Goal: Task Accomplishment & Management: Manage account settings

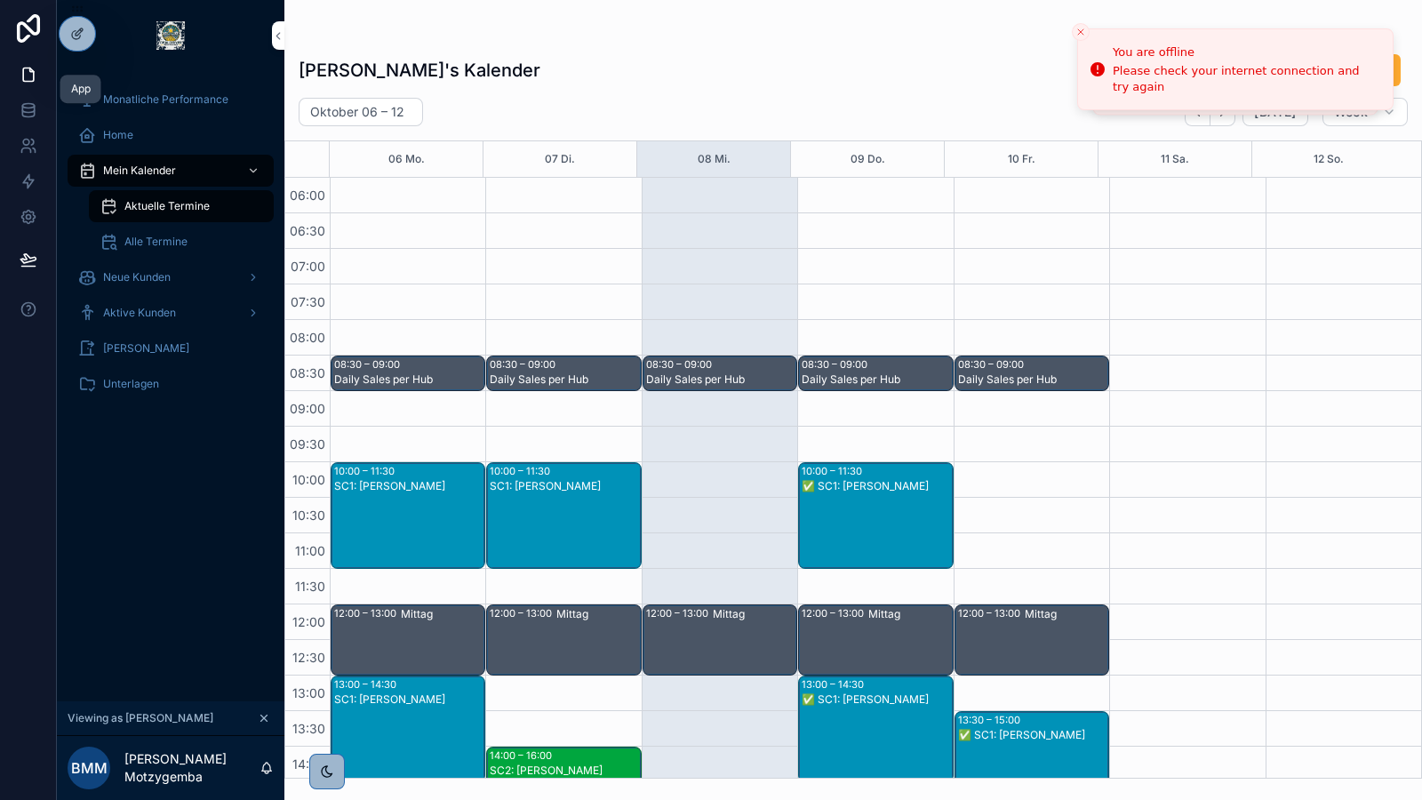
scroll to position [1, 0]
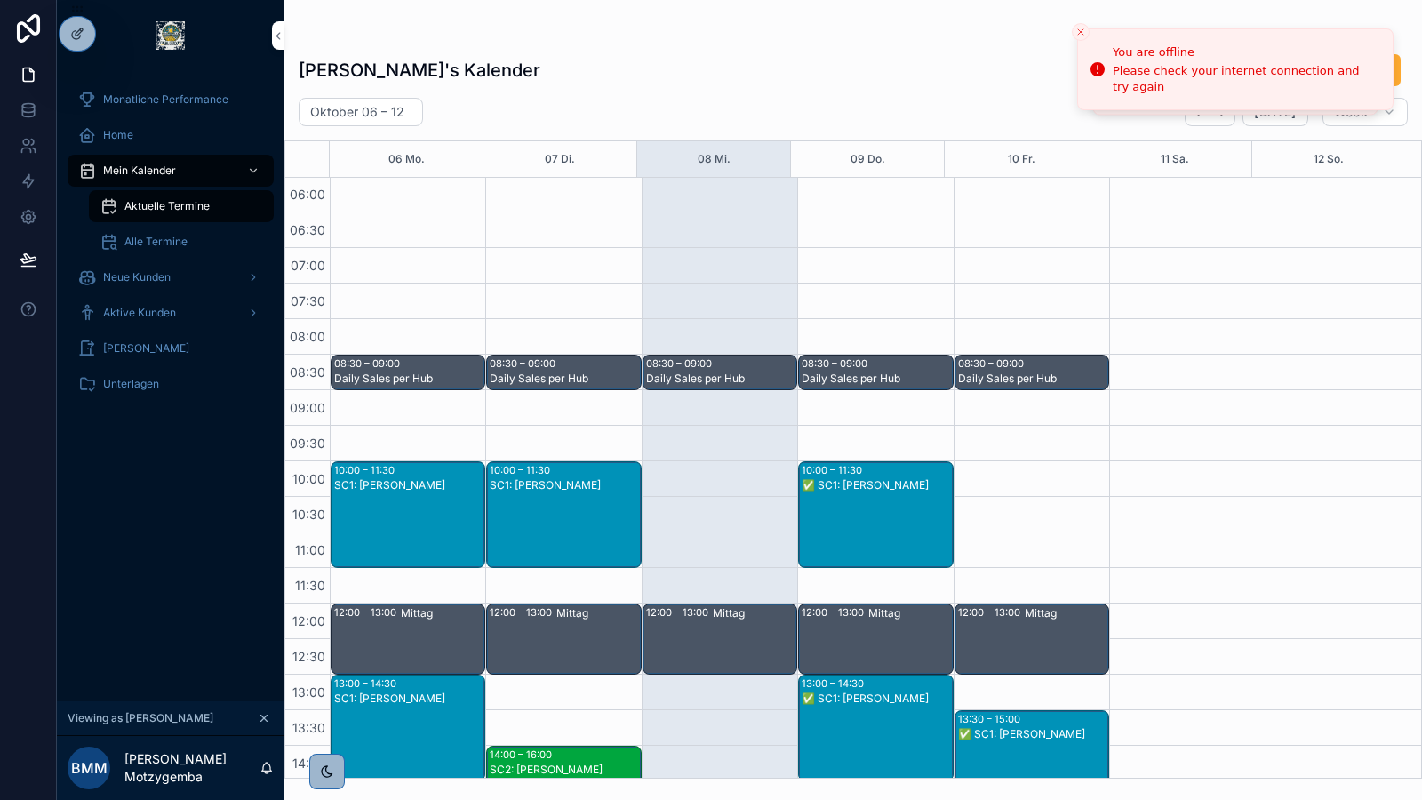
click at [0, 0] on div at bounding box center [0, 0] width 0 height 0
click at [0, 0] on icon at bounding box center [0, 0] width 0 height 0
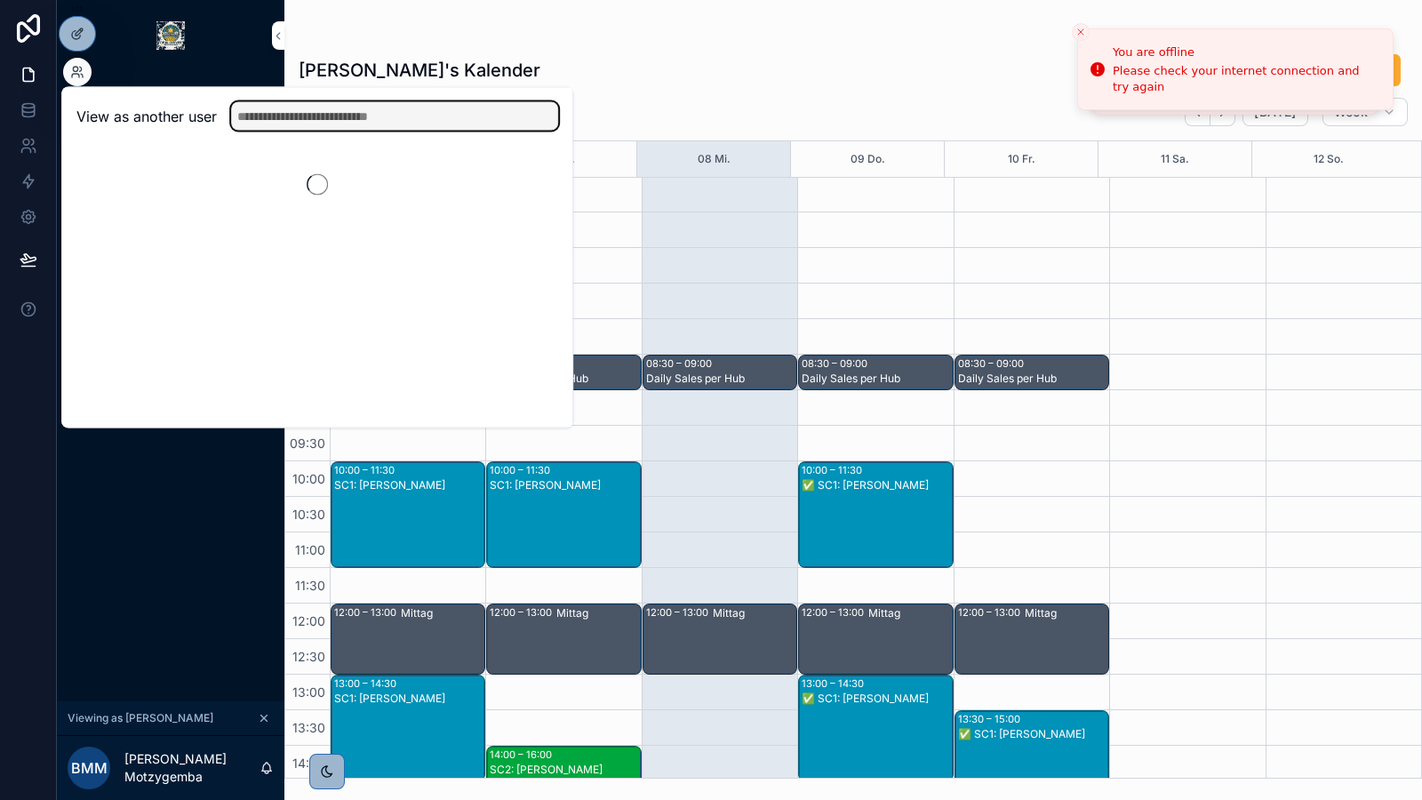
click at [291, 113] on input "text" at bounding box center [394, 116] width 327 height 28
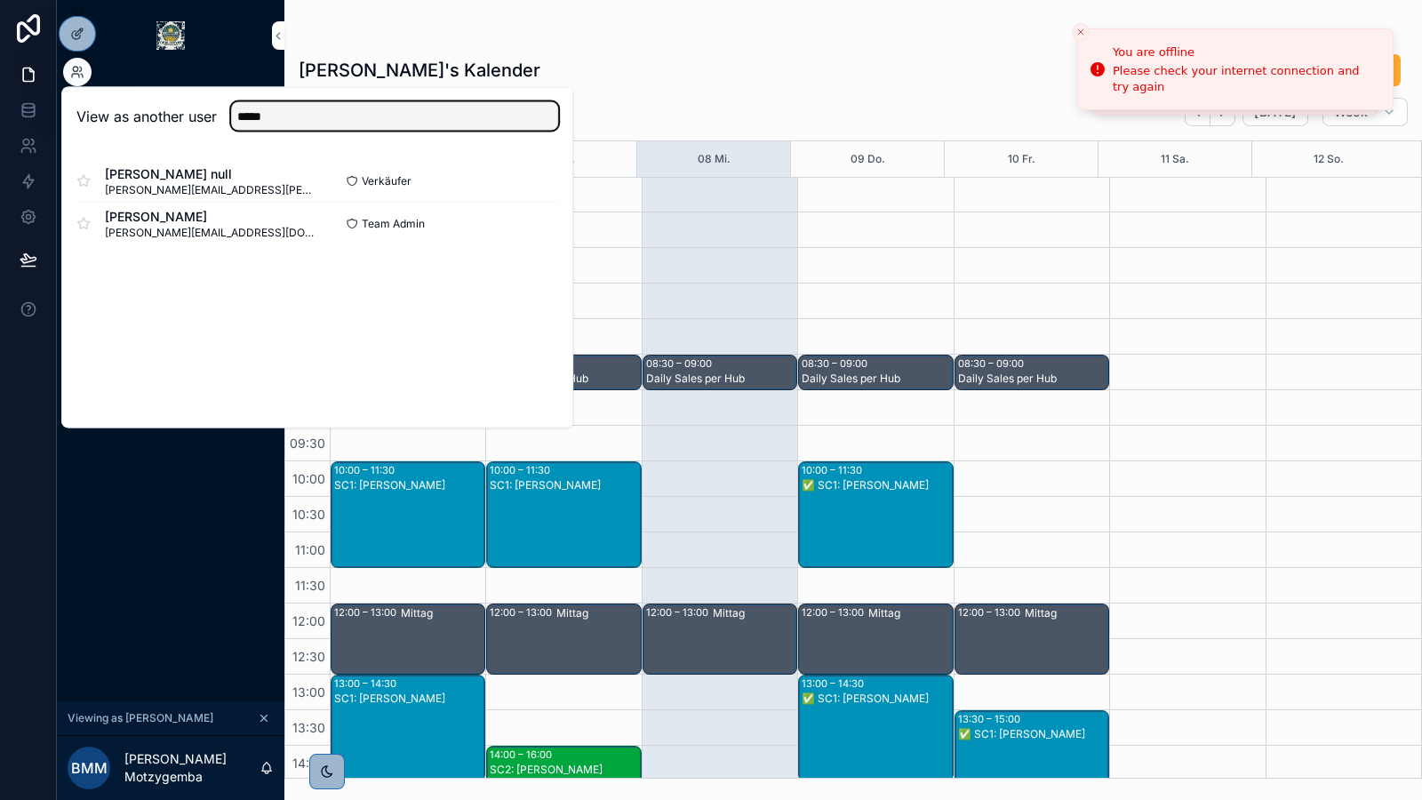
type input "*****"
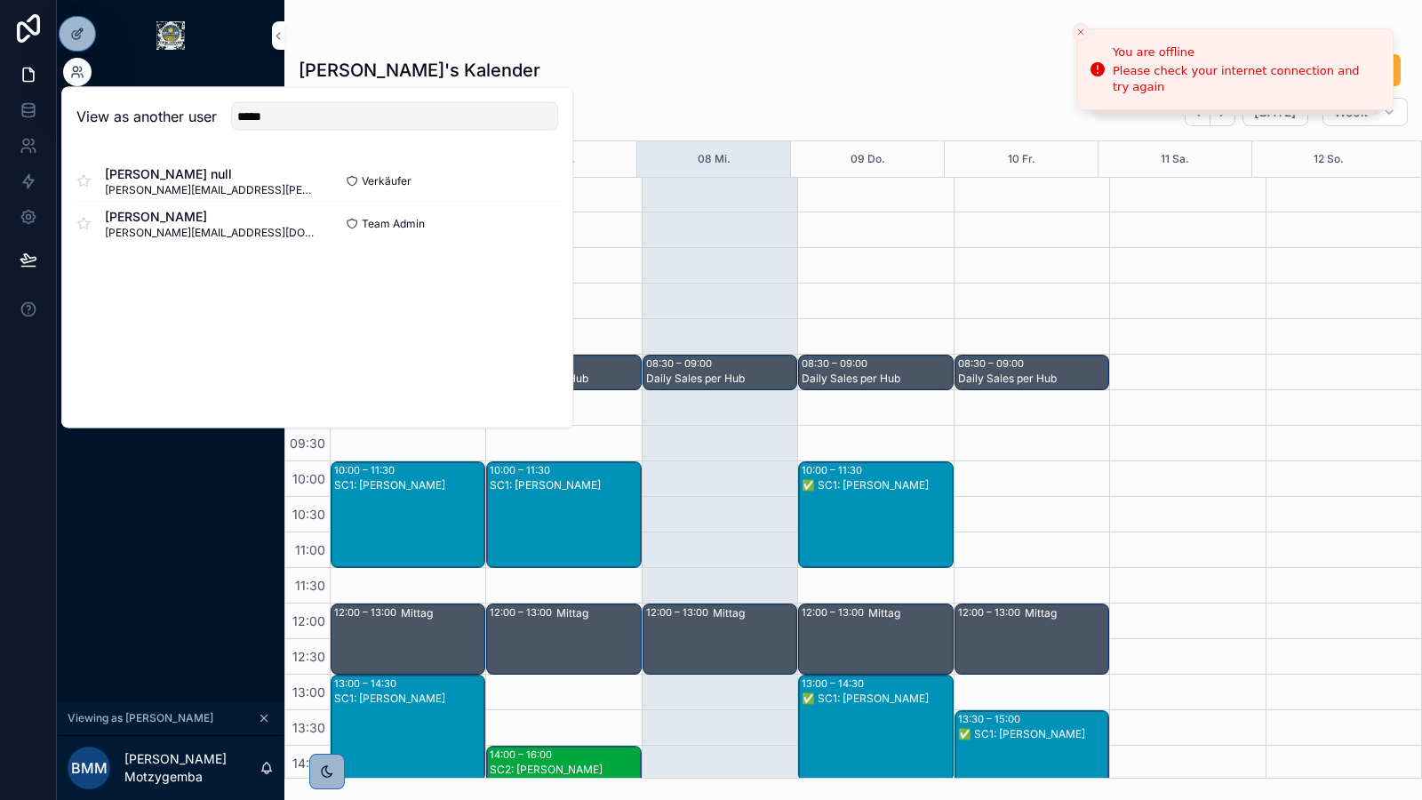
click at [0, 0] on button "Select" at bounding box center [0, 0] width 0 height 0
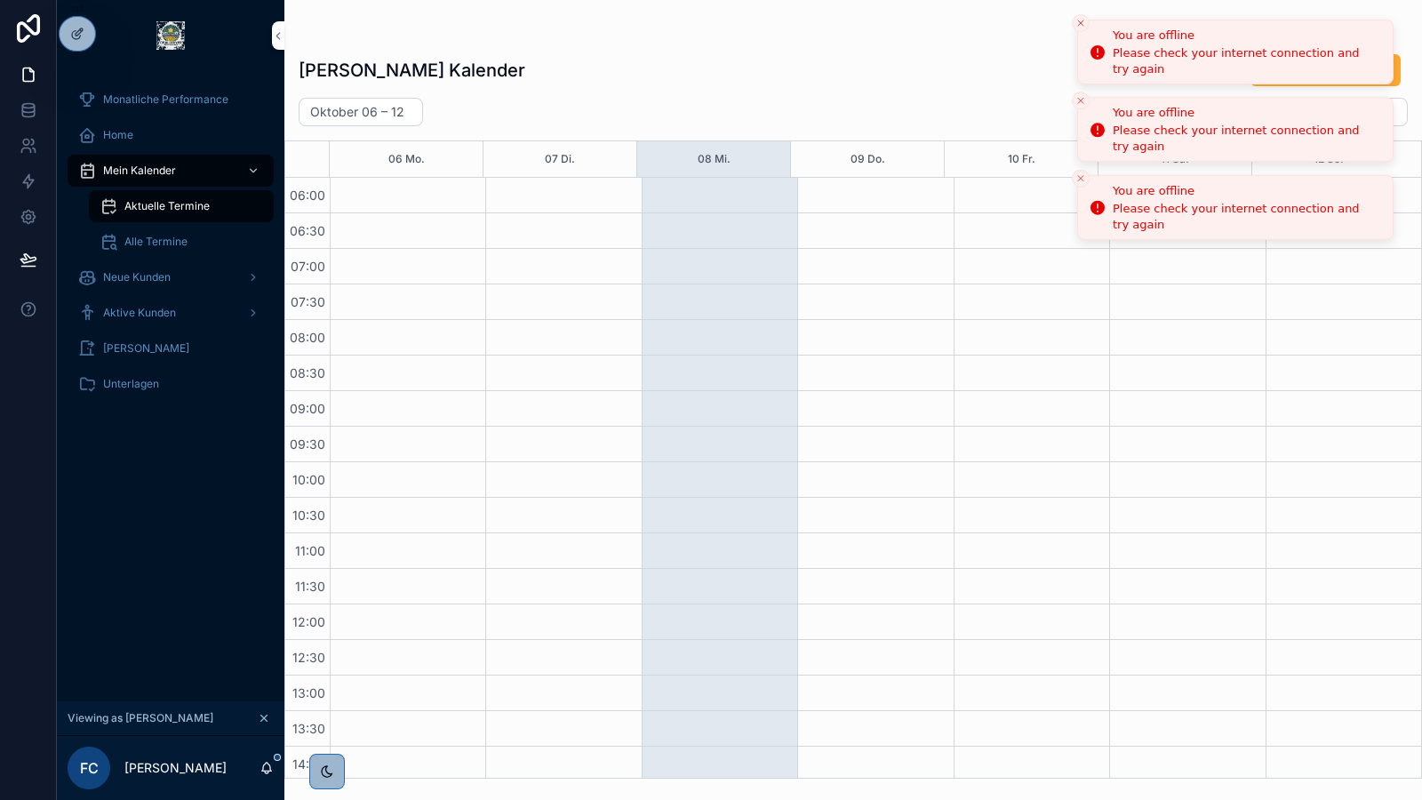
scroll to position [426, 0]
click at [1082, 19] on icon "Close toast" at bounding box center [1081, 23] width 11 height 11
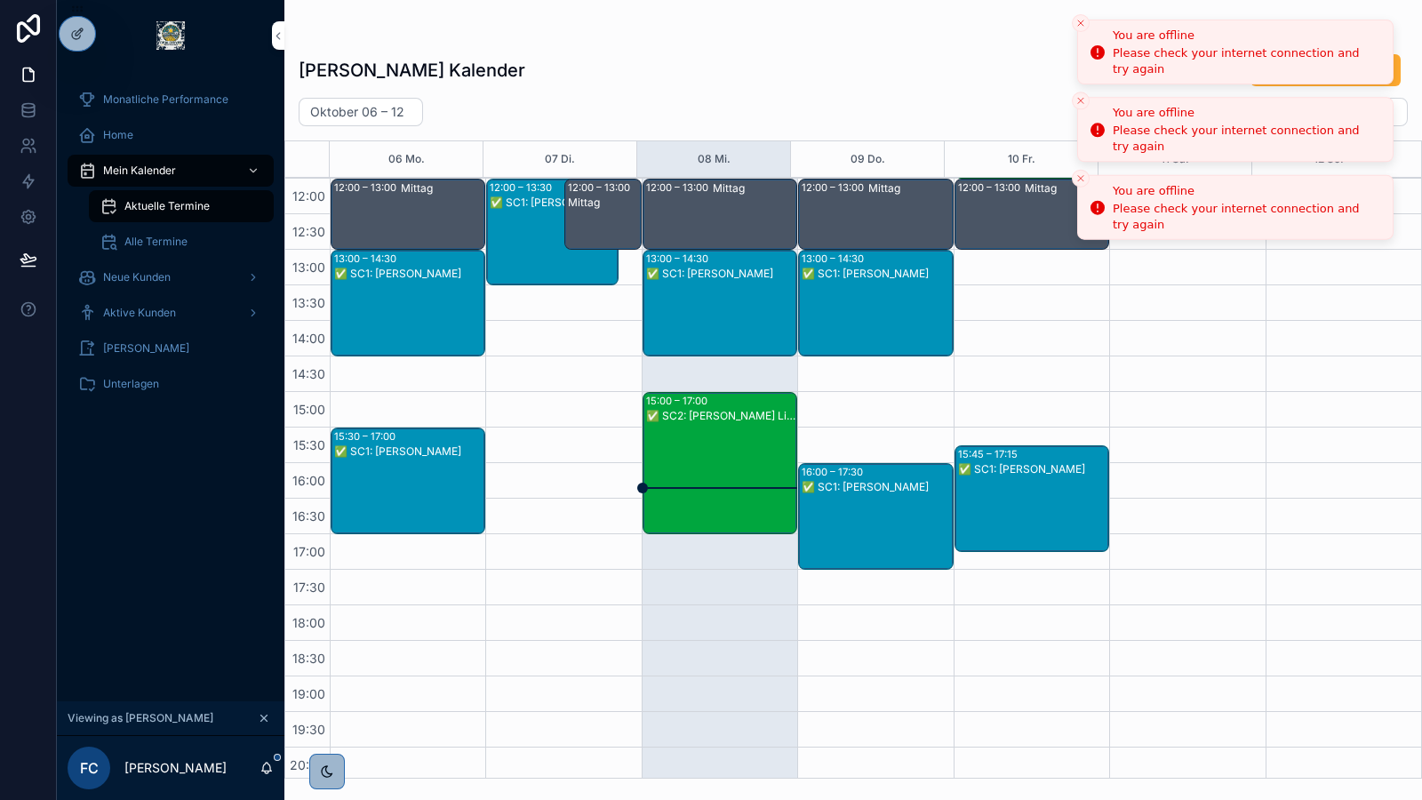
click at [1084, 20] on icon "Close toast" at bounding box center [1081, 23] width 11 height 11
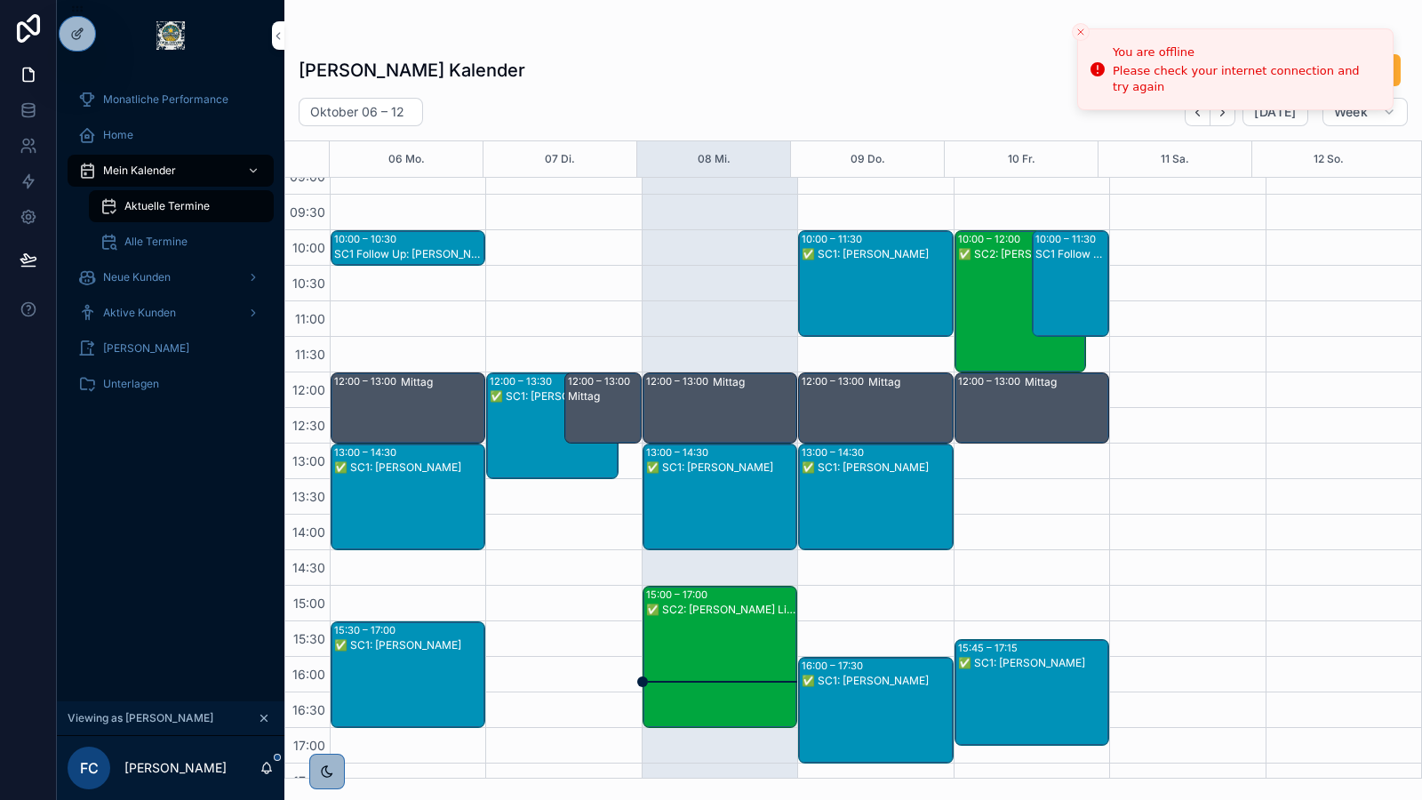
scroll to position [231, 0]
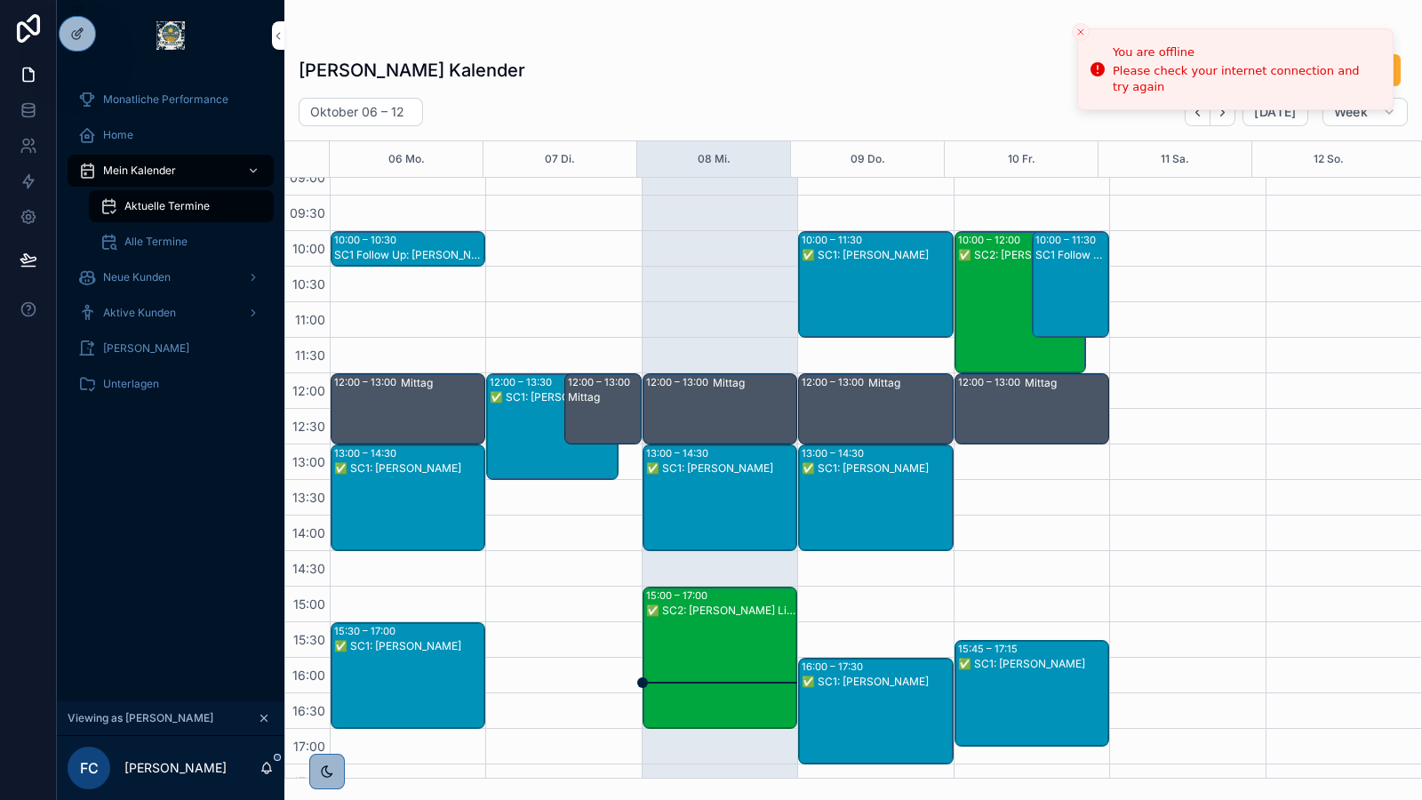
click at [993, 320] on div "✅ SC2: Julian Auer" at bounding box center [1021, 316] width 126 height 139
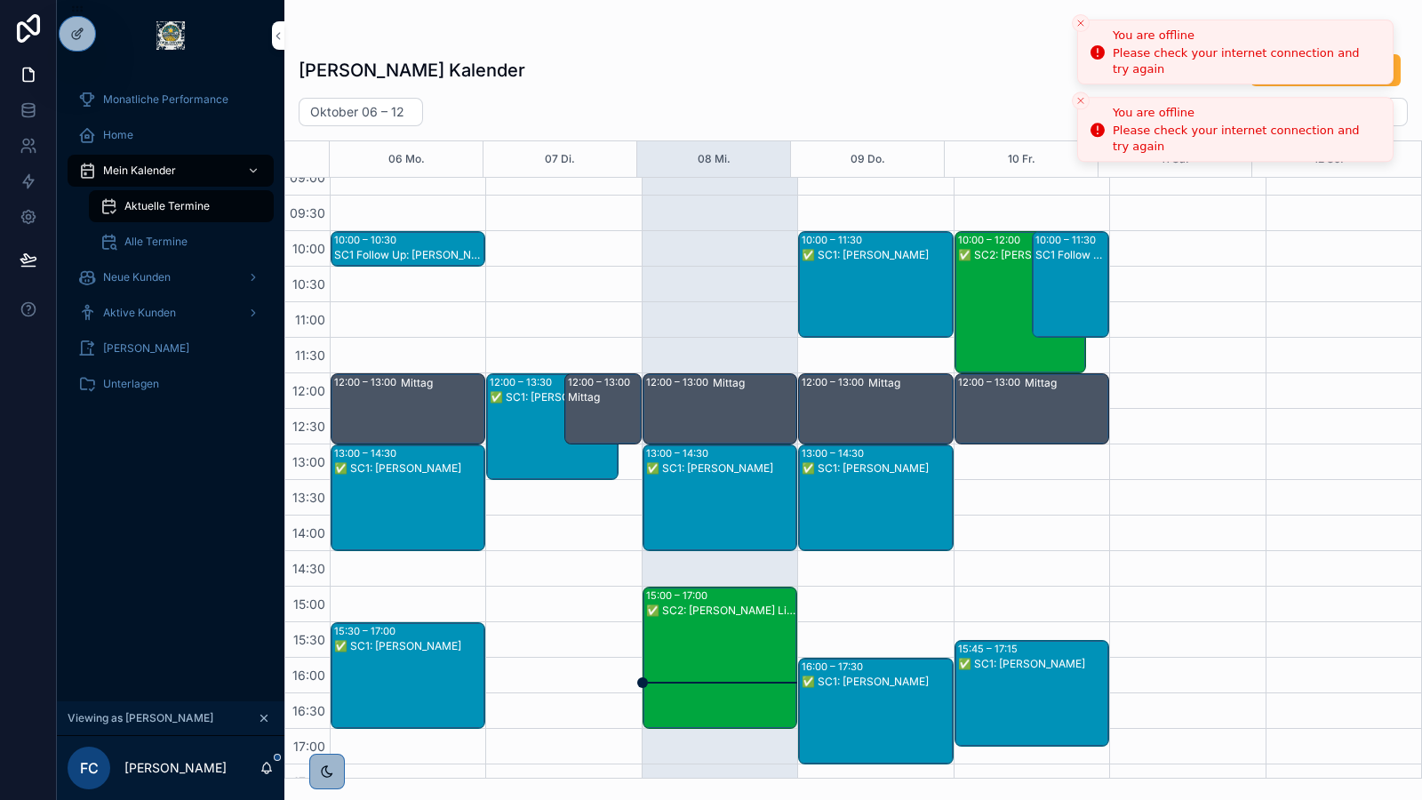
click at [1084, 27] on icon "Close toast" at bounding box center [1081, 23] width 11 height 11
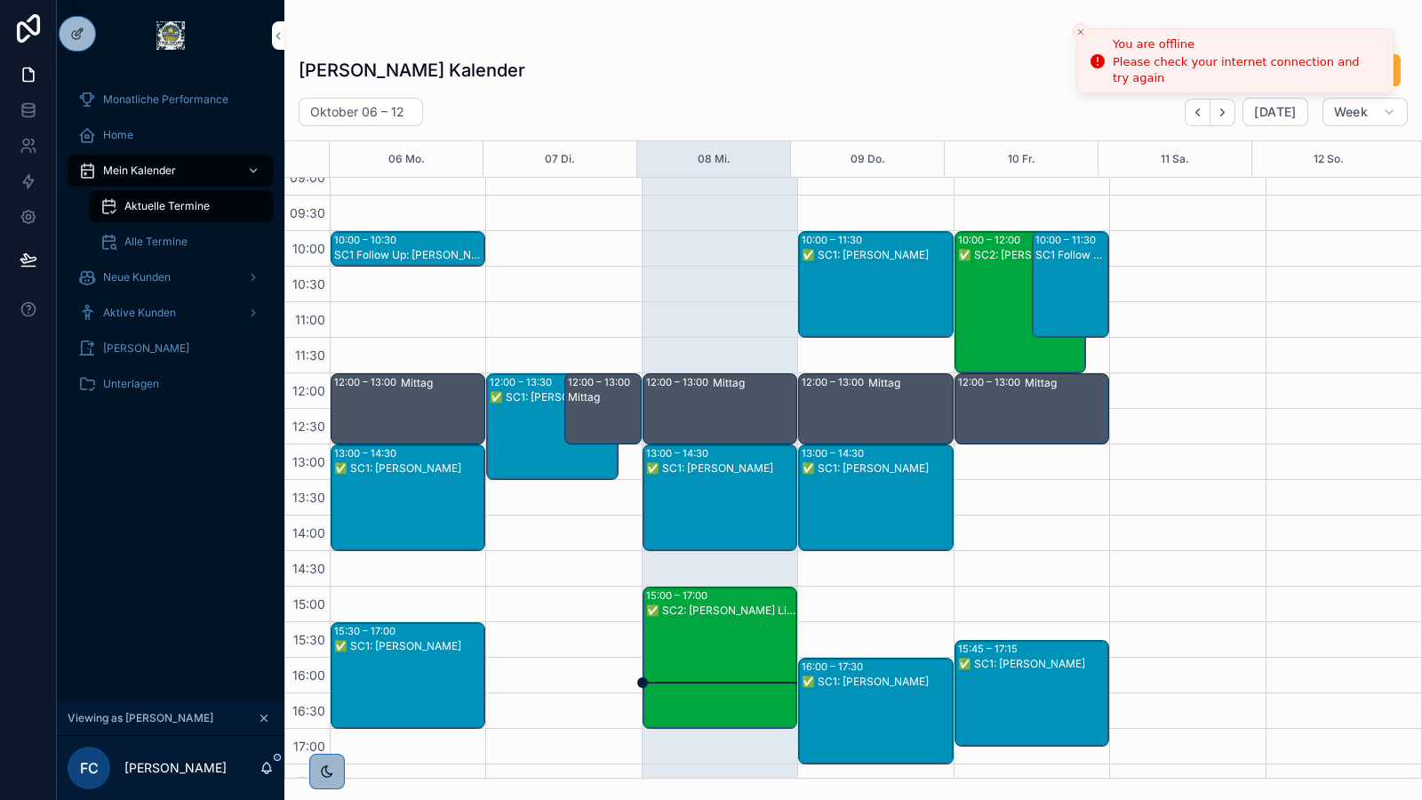
click at [1080, 27] on icon "Close toast" at bounding box center [1081, 32] width 11 height 11
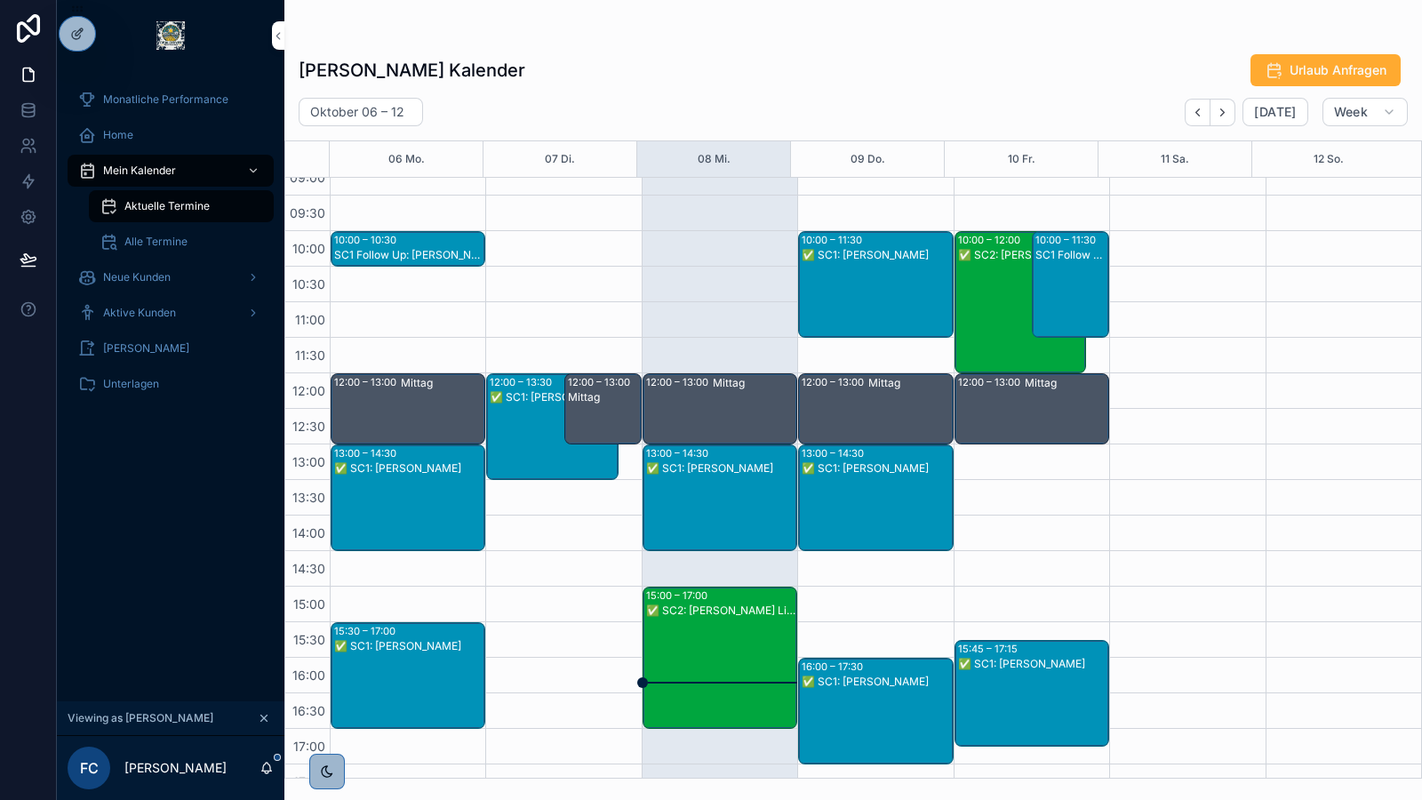
click at [1013, 300] on div "✅ SC2: Julian Auer" at bounding box center [1021, 316] width 126 height 139
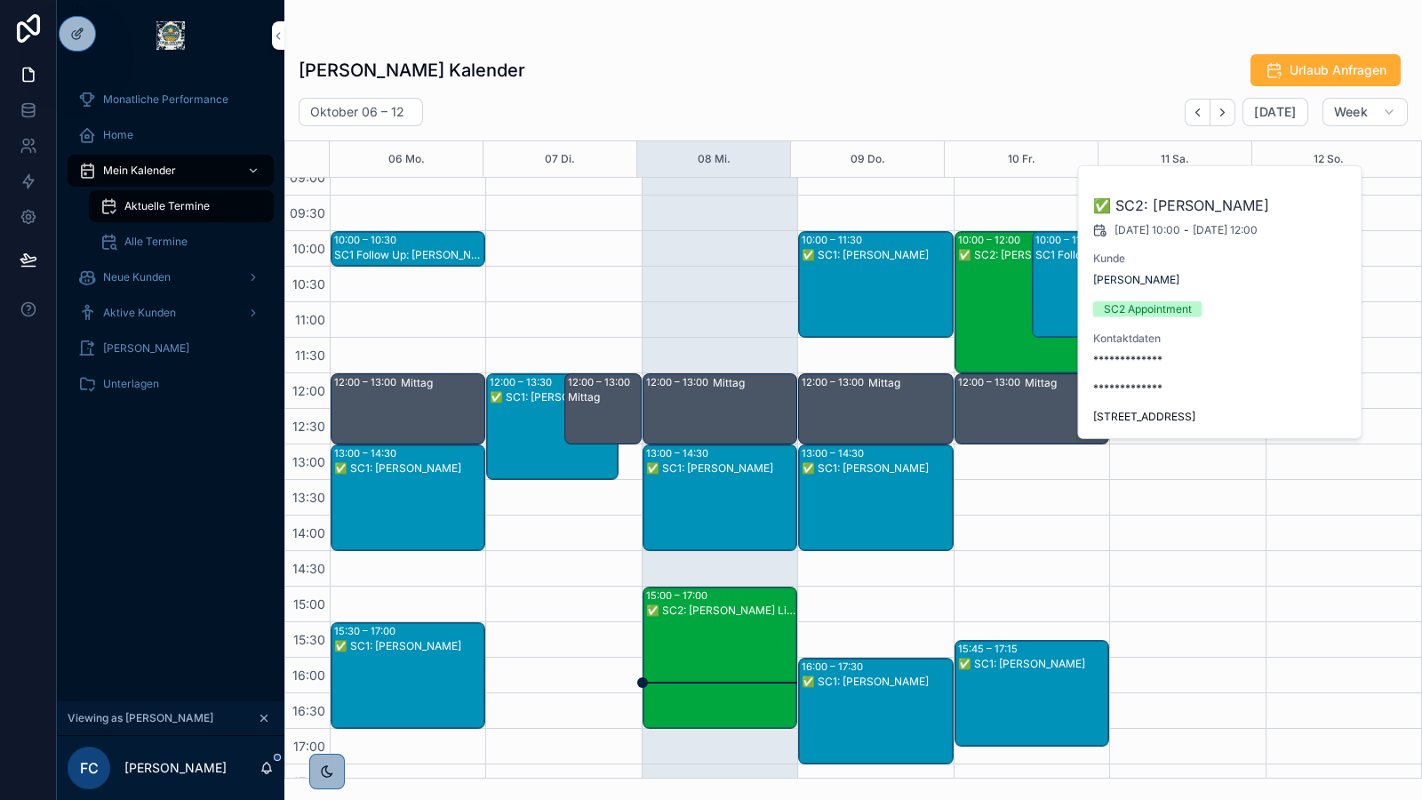
click at [711, 488] on div "✅ SC1: Jürgen Lange" at bounding box center [720, 511] width 149 height 103
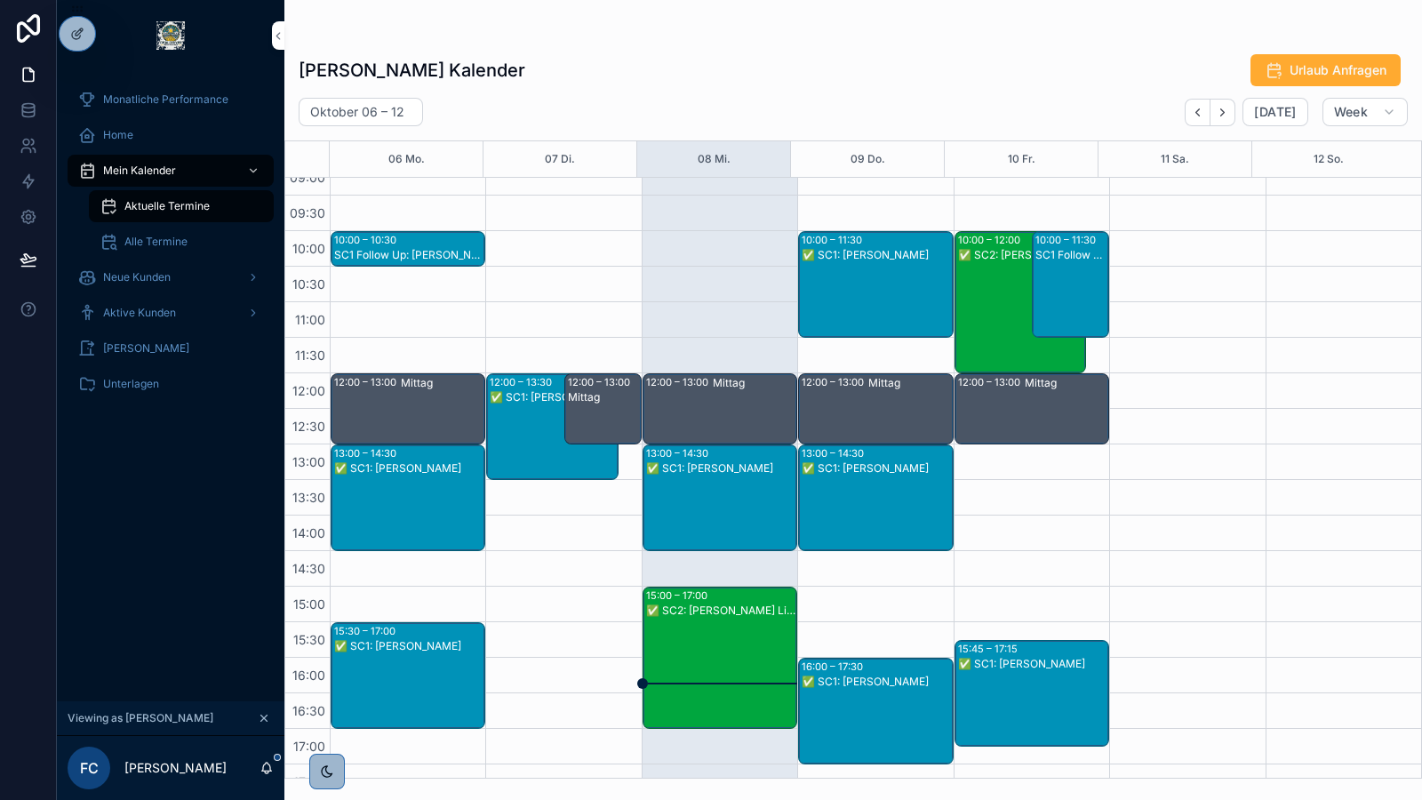
click at [757, 496] on div "✅ SC1: Jürgen Lange" at bounding box center [720, 511] width 149 height 103
click at [1229, 106] on icon "Next" at bounding box center [1222, 112] width 13 height 13
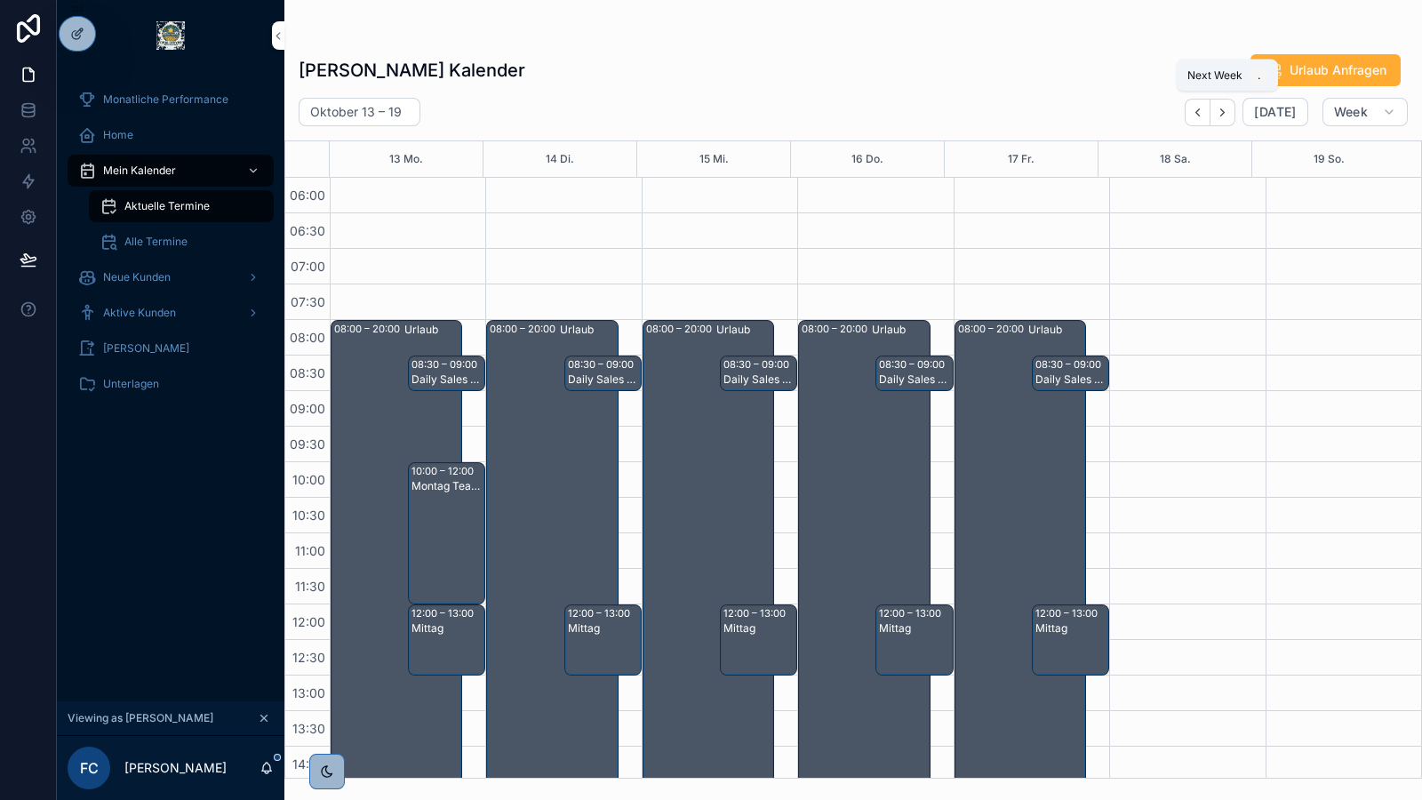
click at [1225, 113] on icon "Next" at bounding box center [1223, 111] width 4 height 7
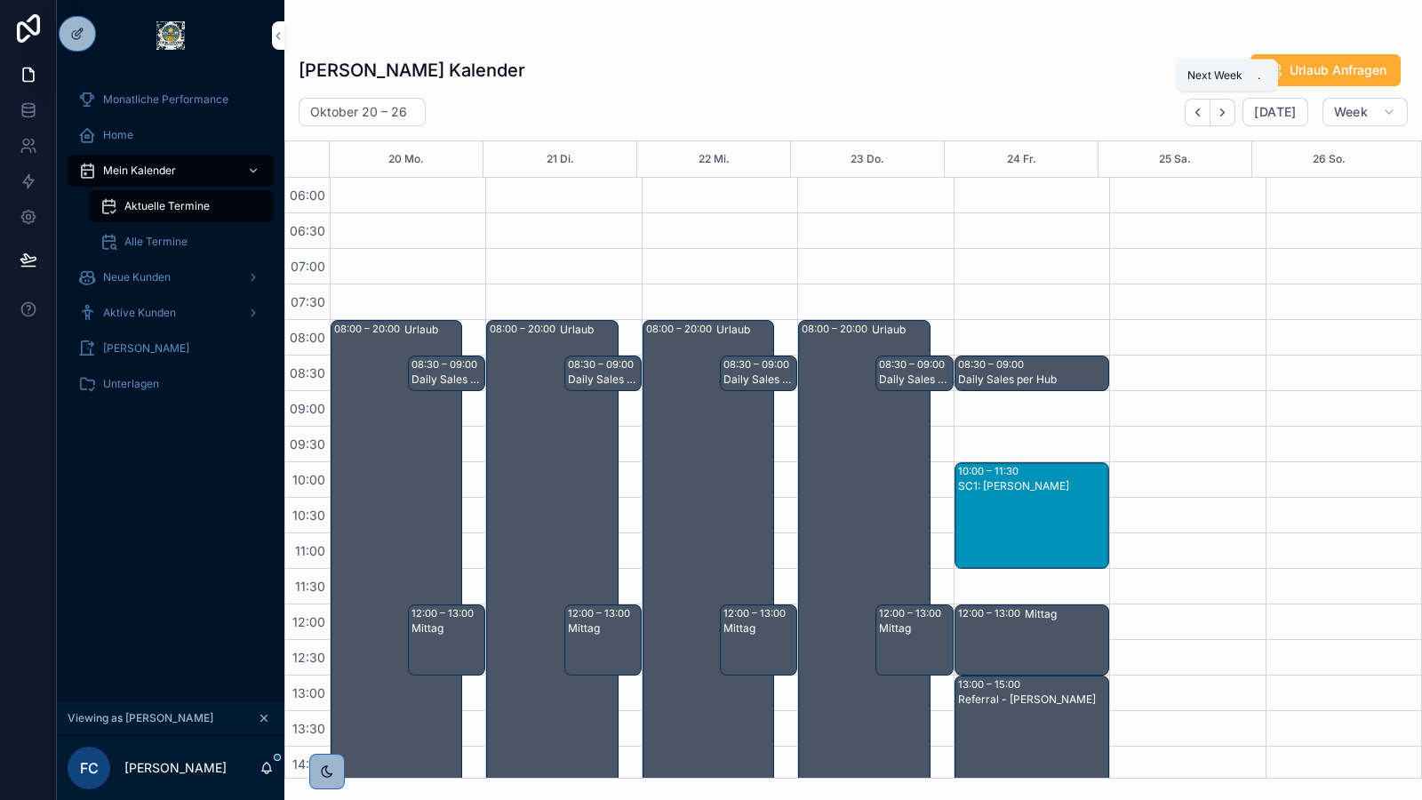
click at [1225, 113] on icon "Next" at bounding box center [1223, 111] width 4 height 7
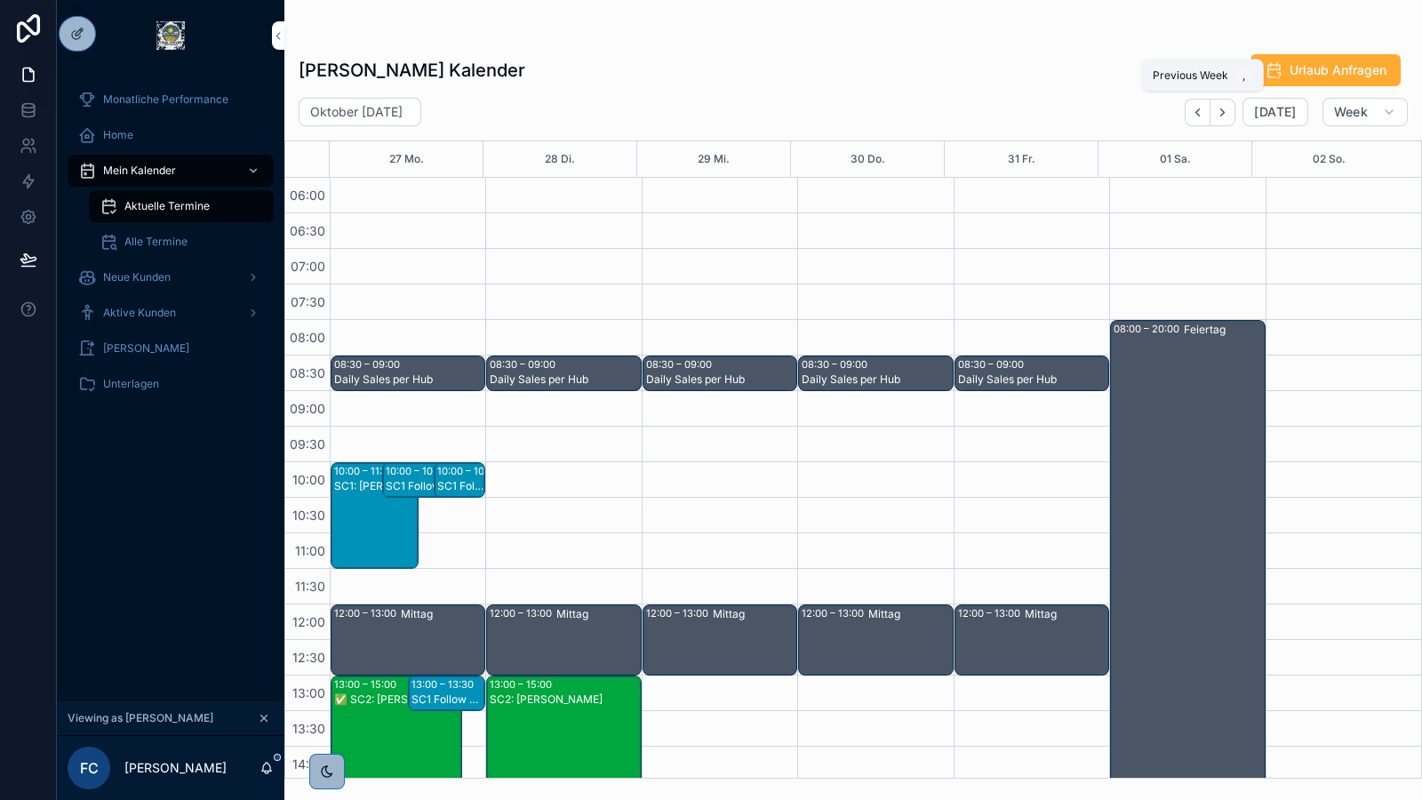
click at [1204, 111] on icon "Back" at bounding box center [1197, 112] width 13 height 13
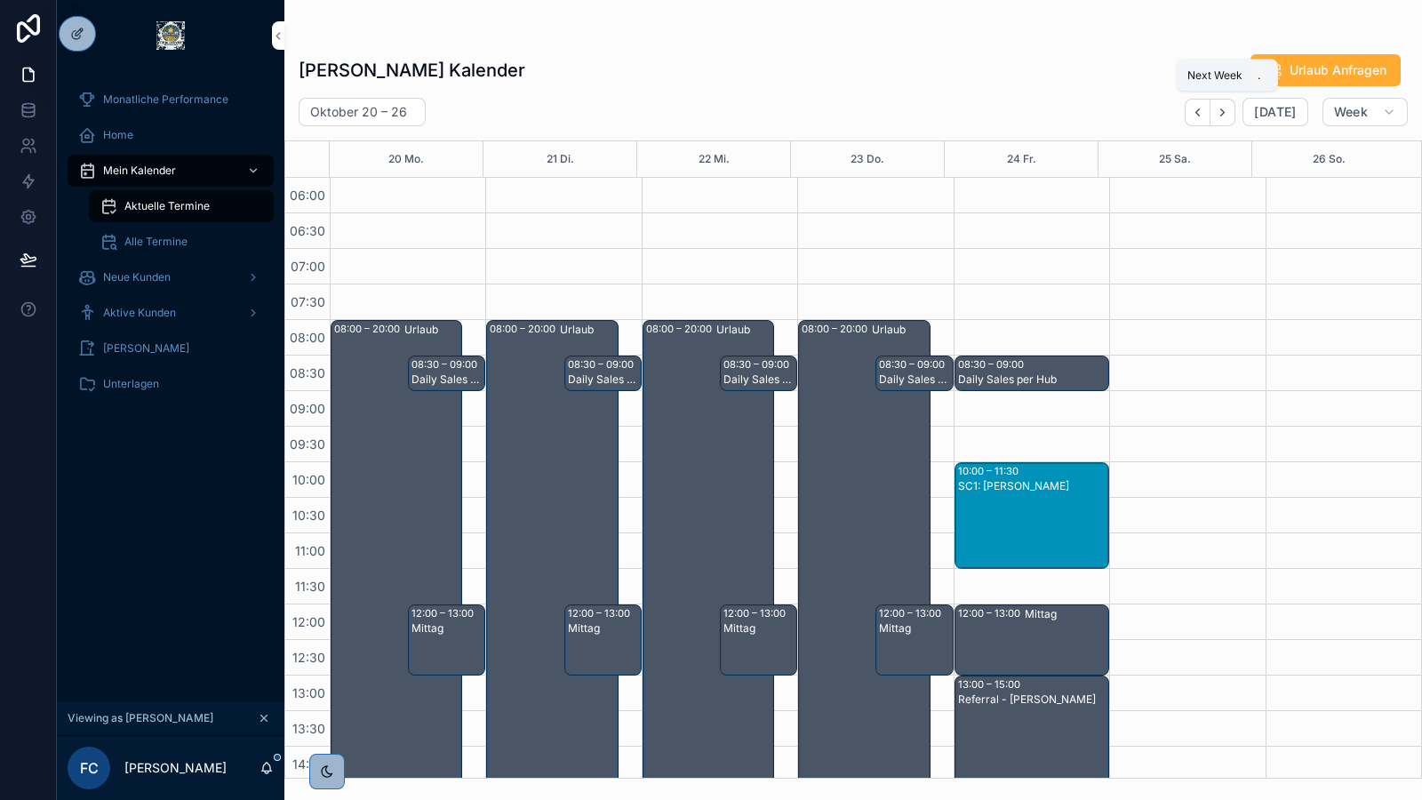
click at [1229, 112] on icon "Next" at bounding box center [1222, 112] width 13 height 13
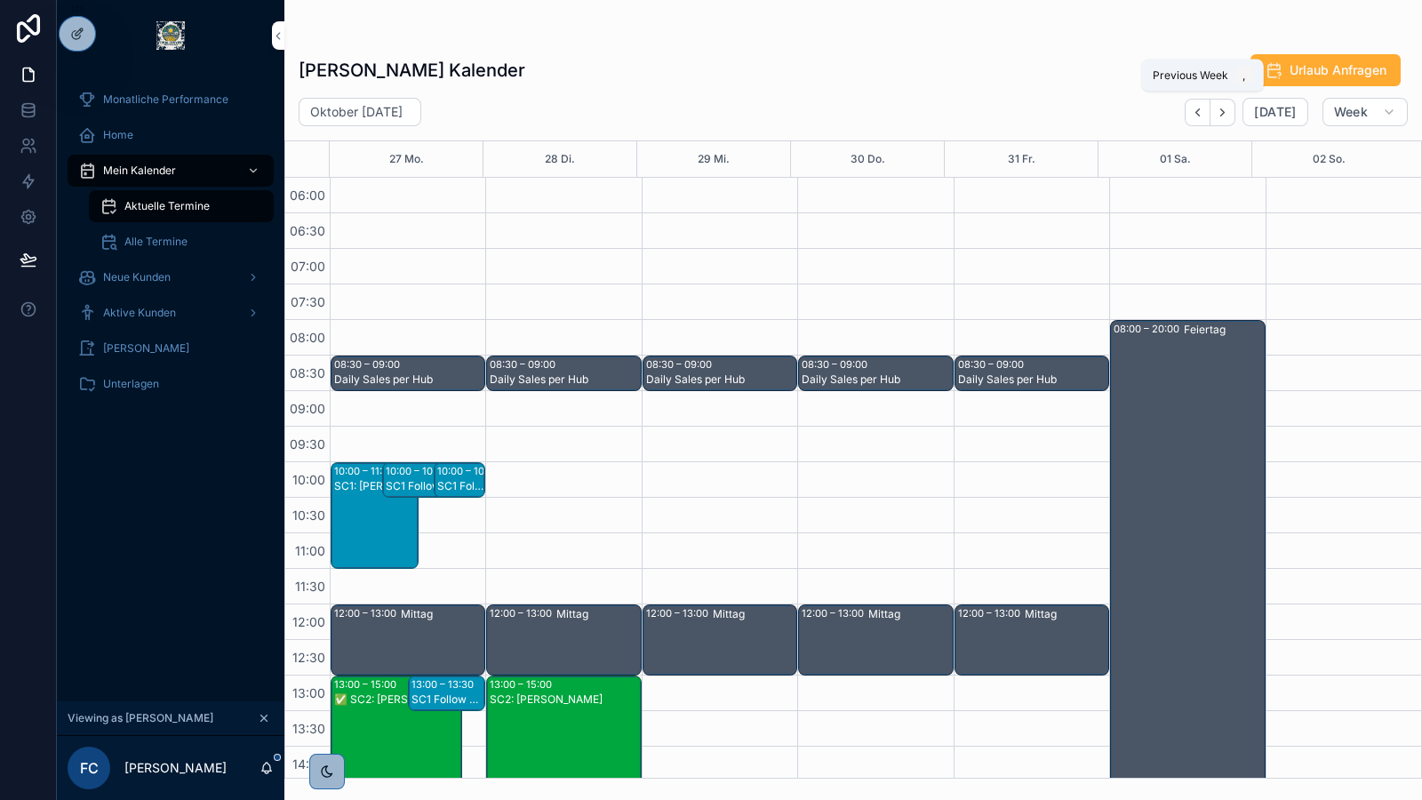
click at [1203, 112] on icon "Back" at bounding box center [1197, 112] width 13 height 13
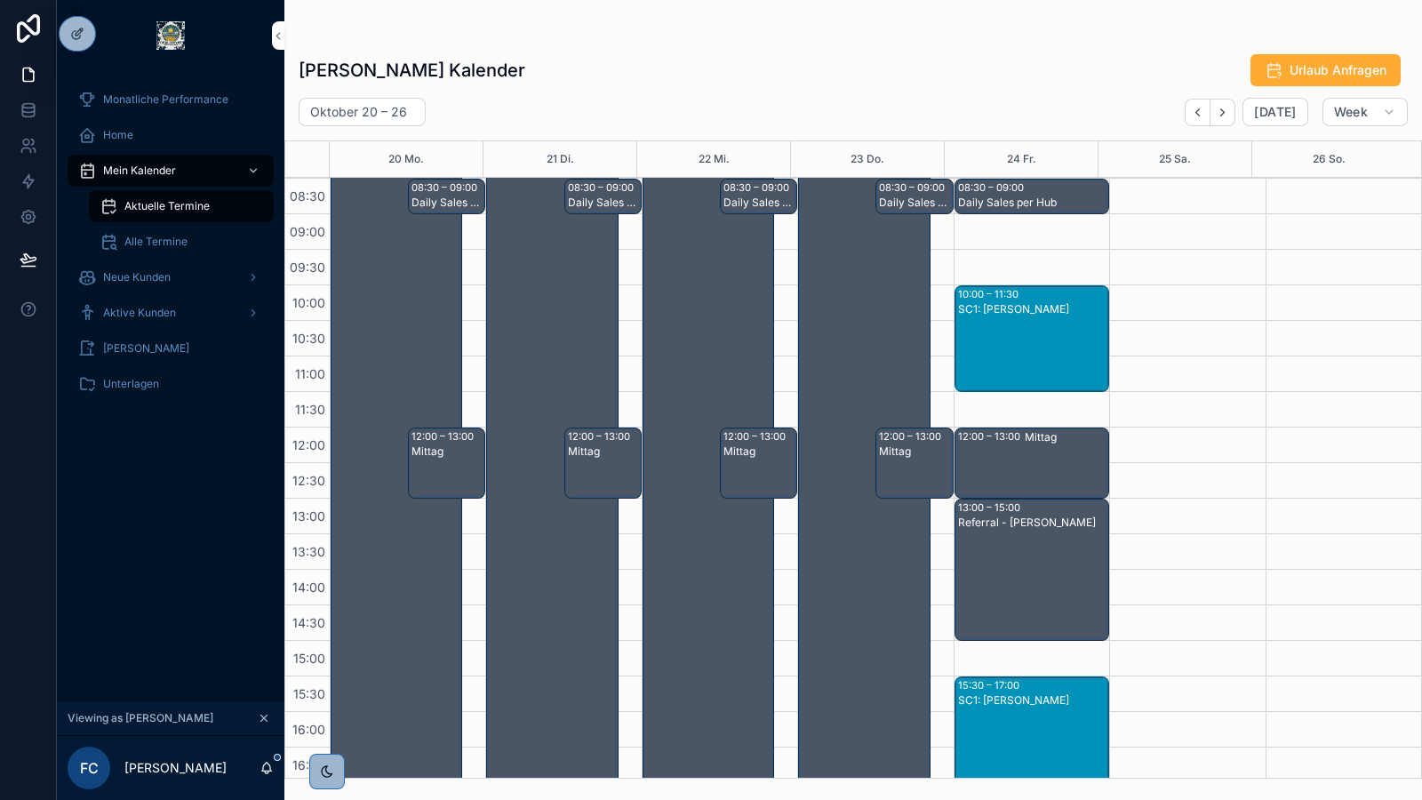
scroll to position [177, 0]
